Goal: Task Accomplishment & Management: Manage account settings

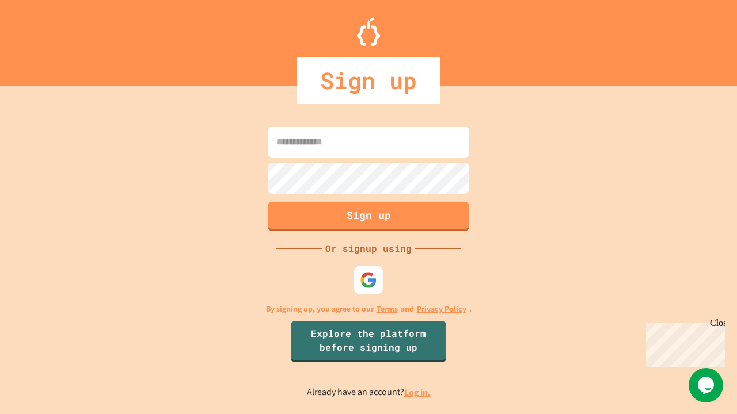
click at [418, 393] on link "Log in." at bounding box center [417, 393] width 26 height 12
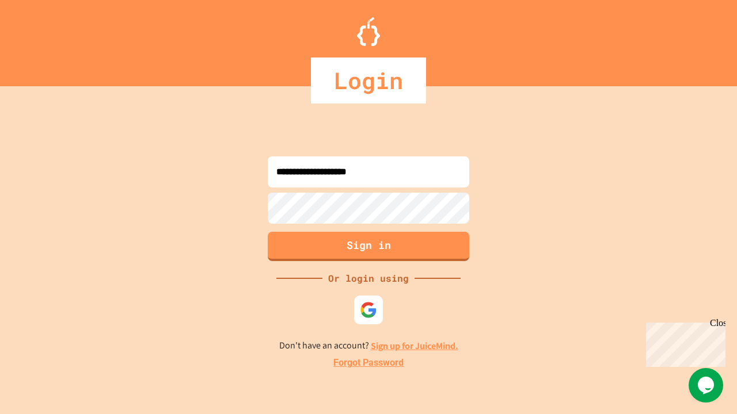
type input "**********"
